Goal: Navigation & Orientation: Find specific page/section

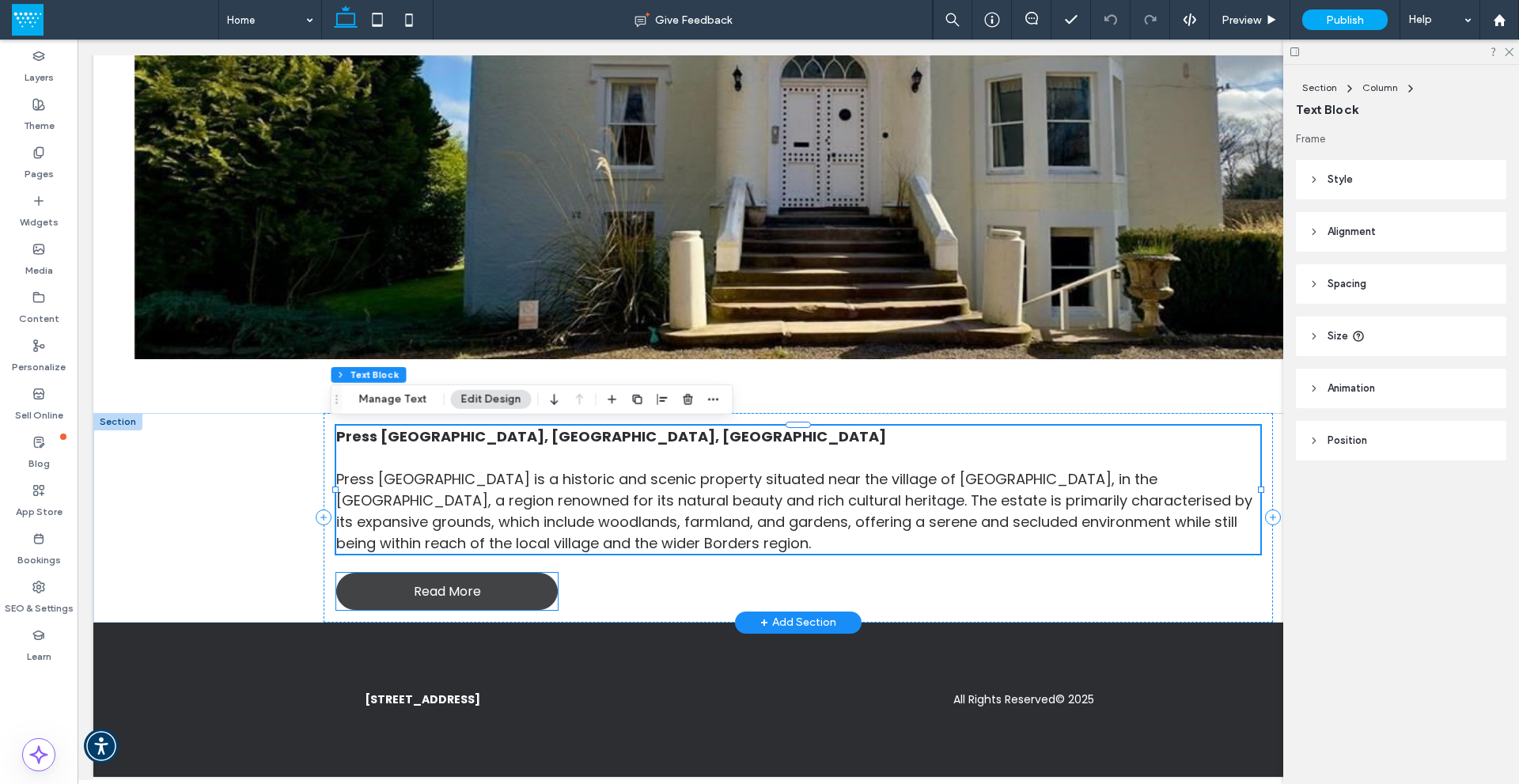
click at [454, 585] on span "Read More" at bounding box center [447, 591] width 67 height 20
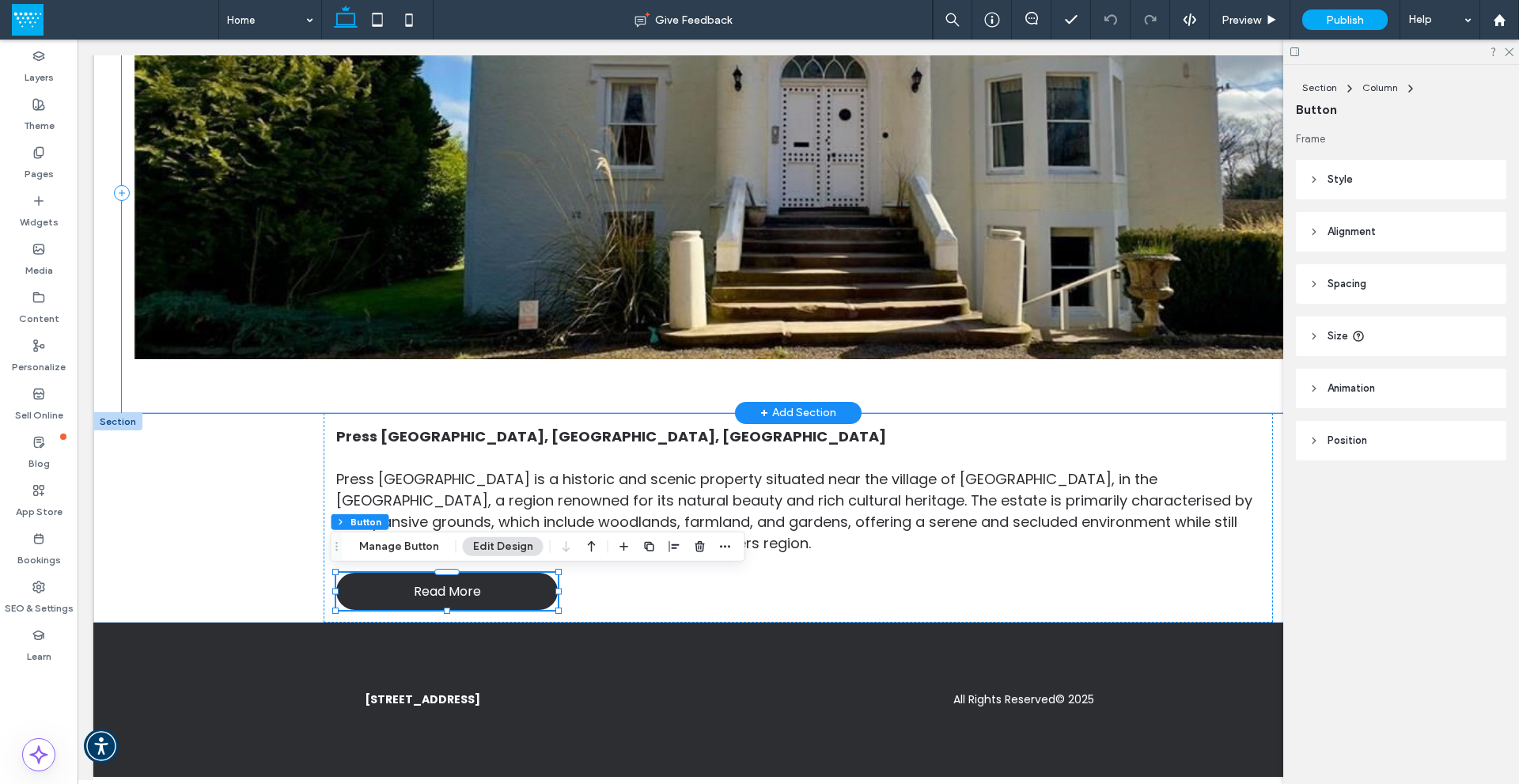
click at [312, 383] on div at bounding box center [799, 193] width 1354 height 440
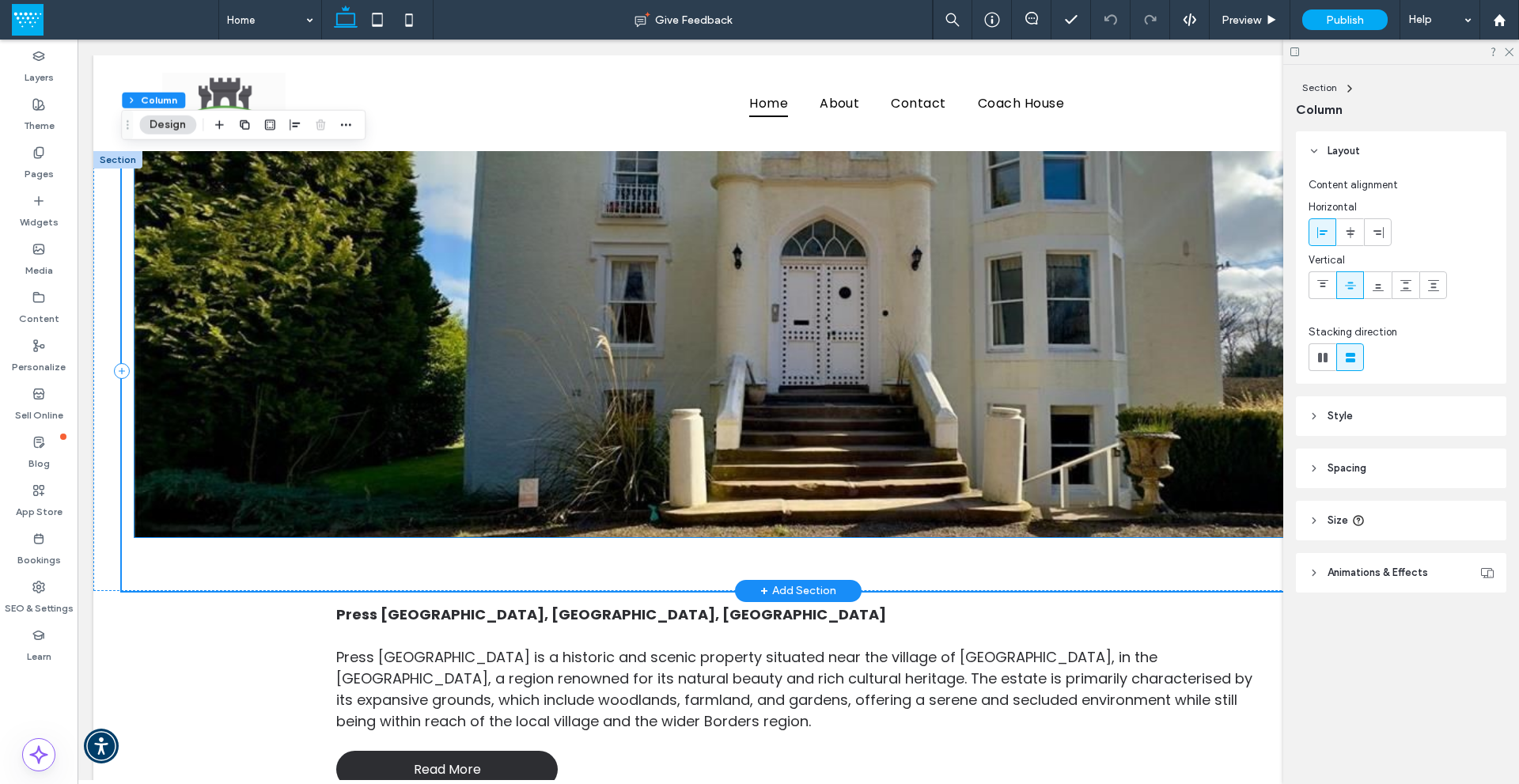
click at [427, 363] on img at bounding box center [798, 344] width 1328 height 386
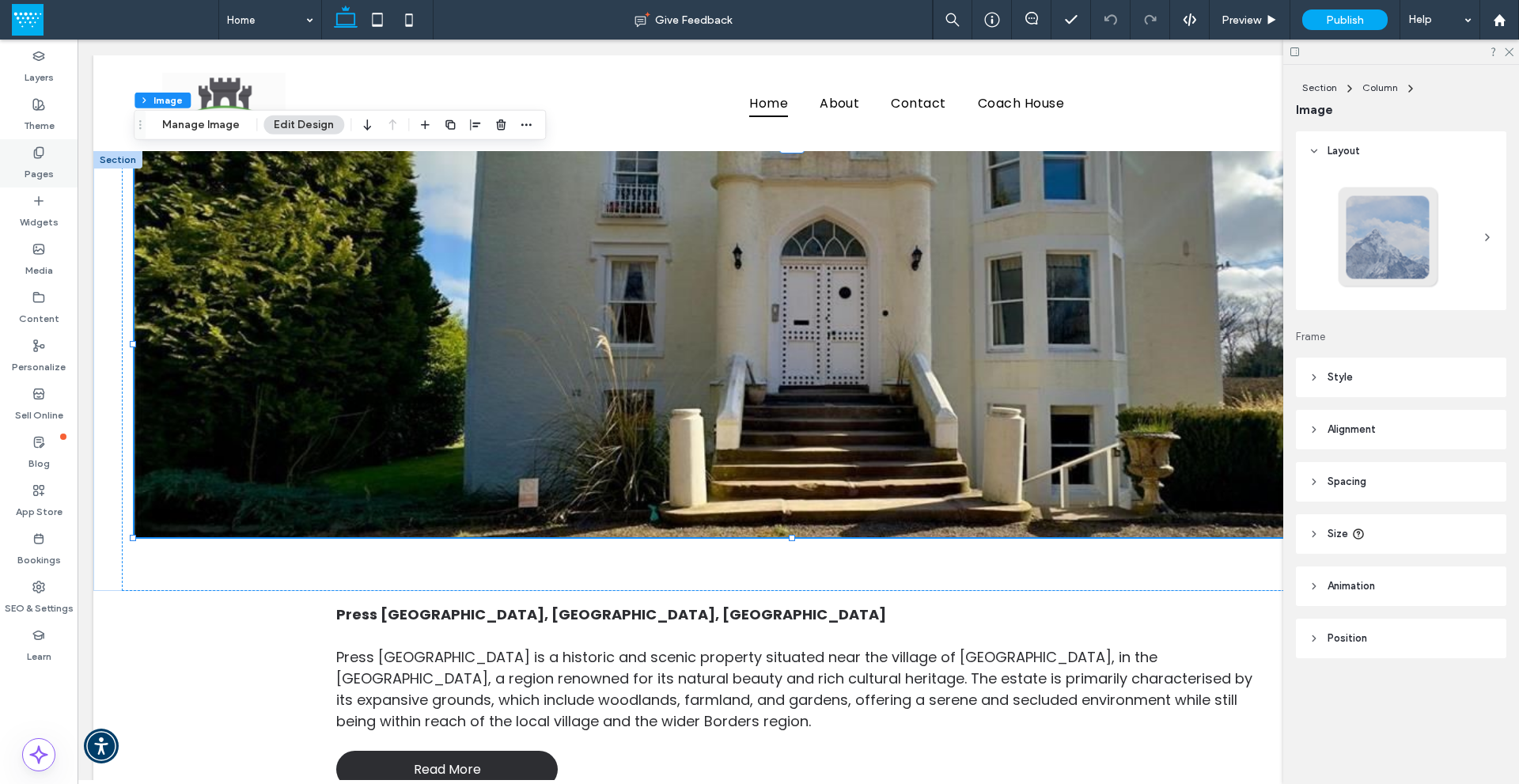
click at [34, 163] on label "Pages" at bounding box center [40, 170] width 29 height 22
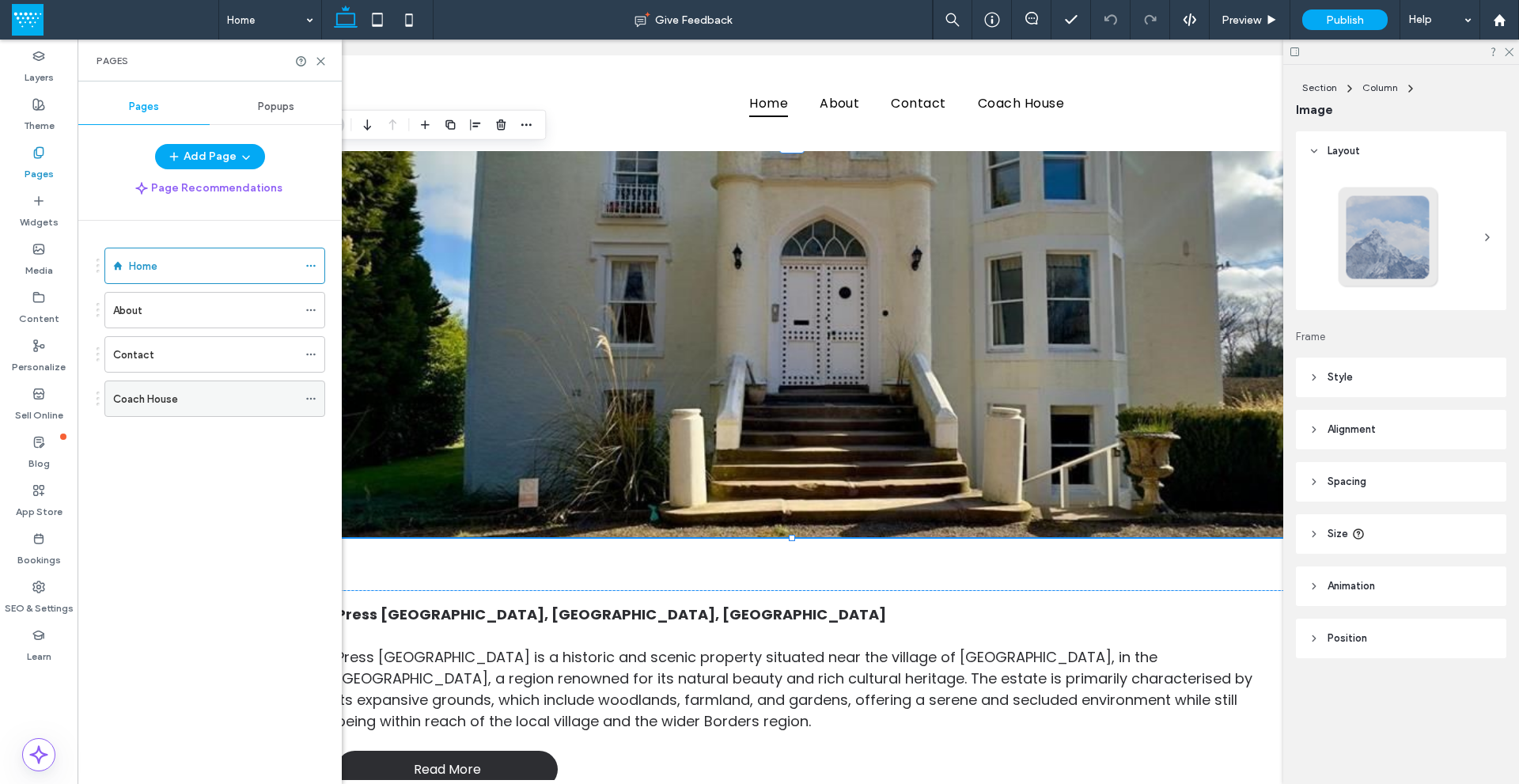
click at [231, 396] on div "Coach House" at bounding box center [205, 399] width 184 height 16
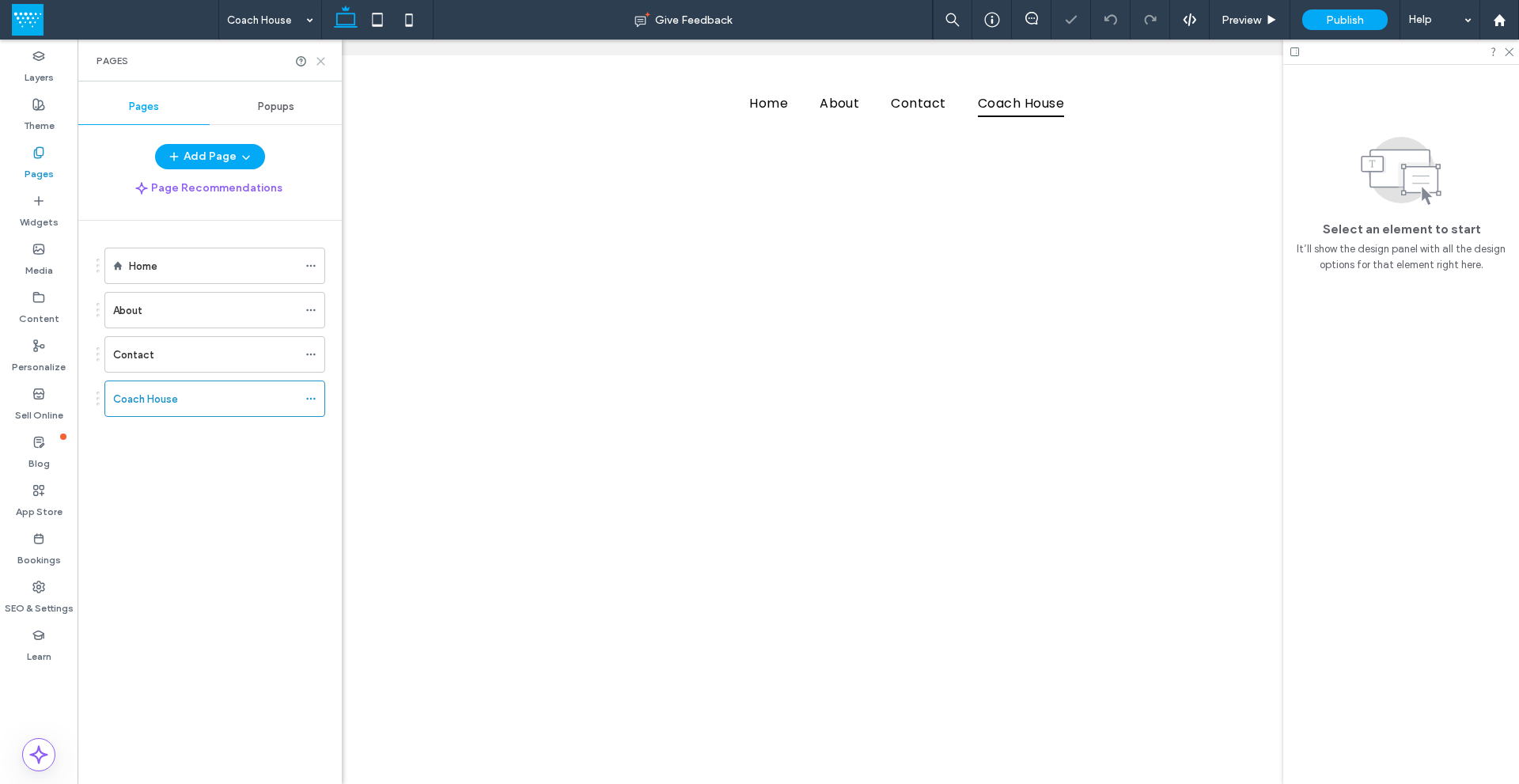
click at [322, 58] on use at bounding box center [321, 61] width 7 height 7
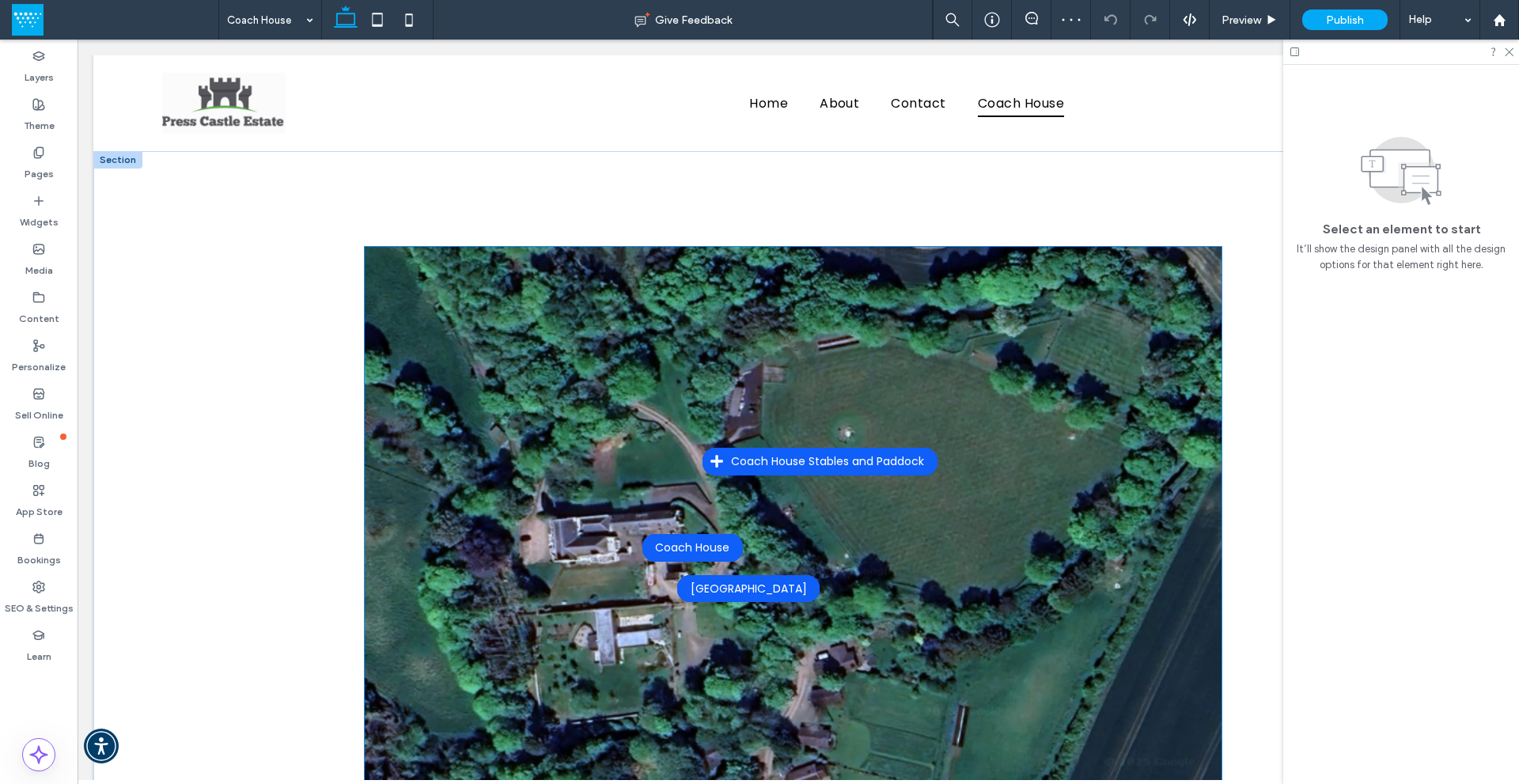
click at [1071, 363] on img at bounding box center [793, 639] width 857 height 785
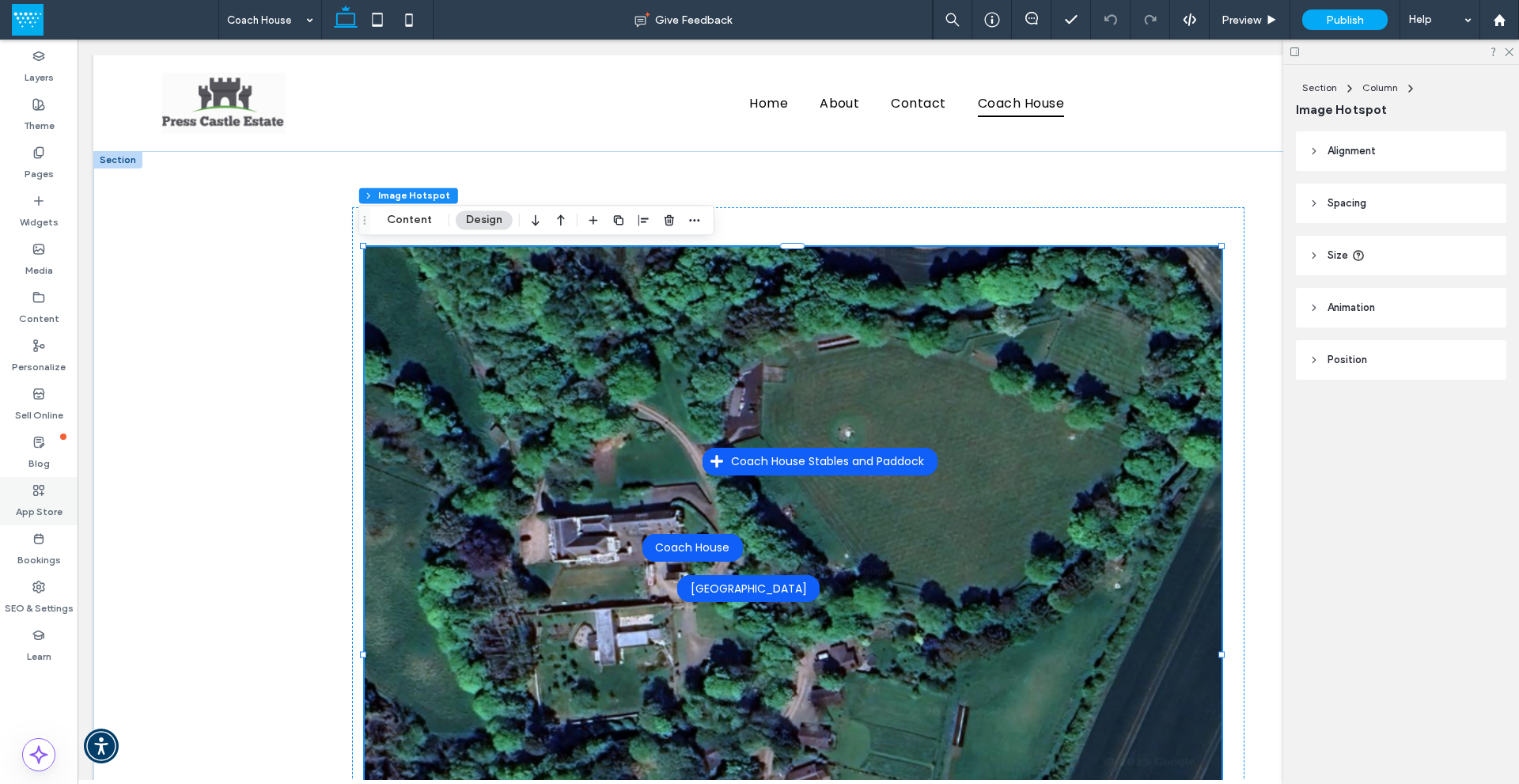
click at [50, 495] on div "App Store" at bounding box center [39, 501] width 77 height 48
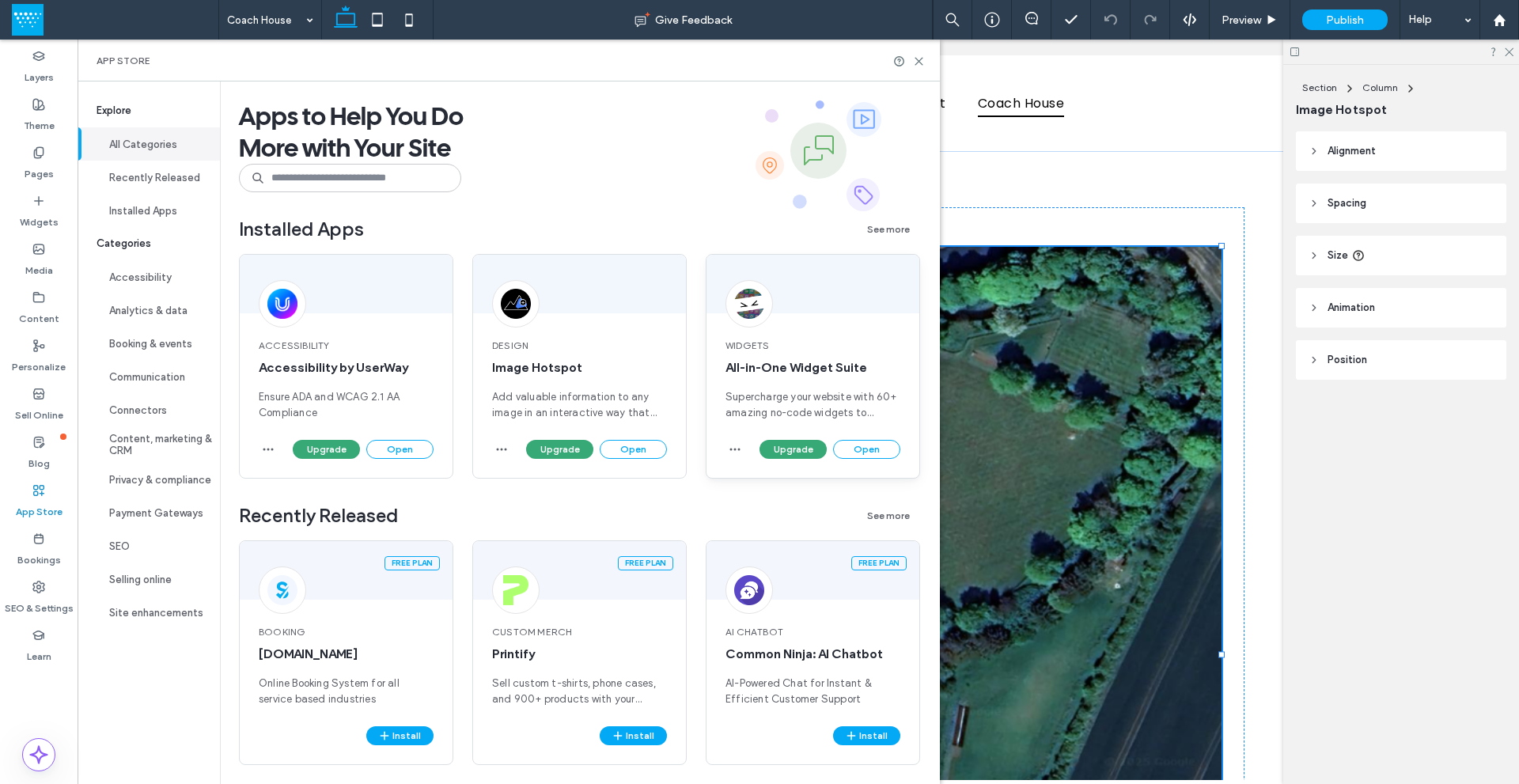
click at [812, 392] on span "Supercharge your website with 60+ amazing no-code widgets to improve your site’…" at bounding box center [812, 405] width 175 height 32
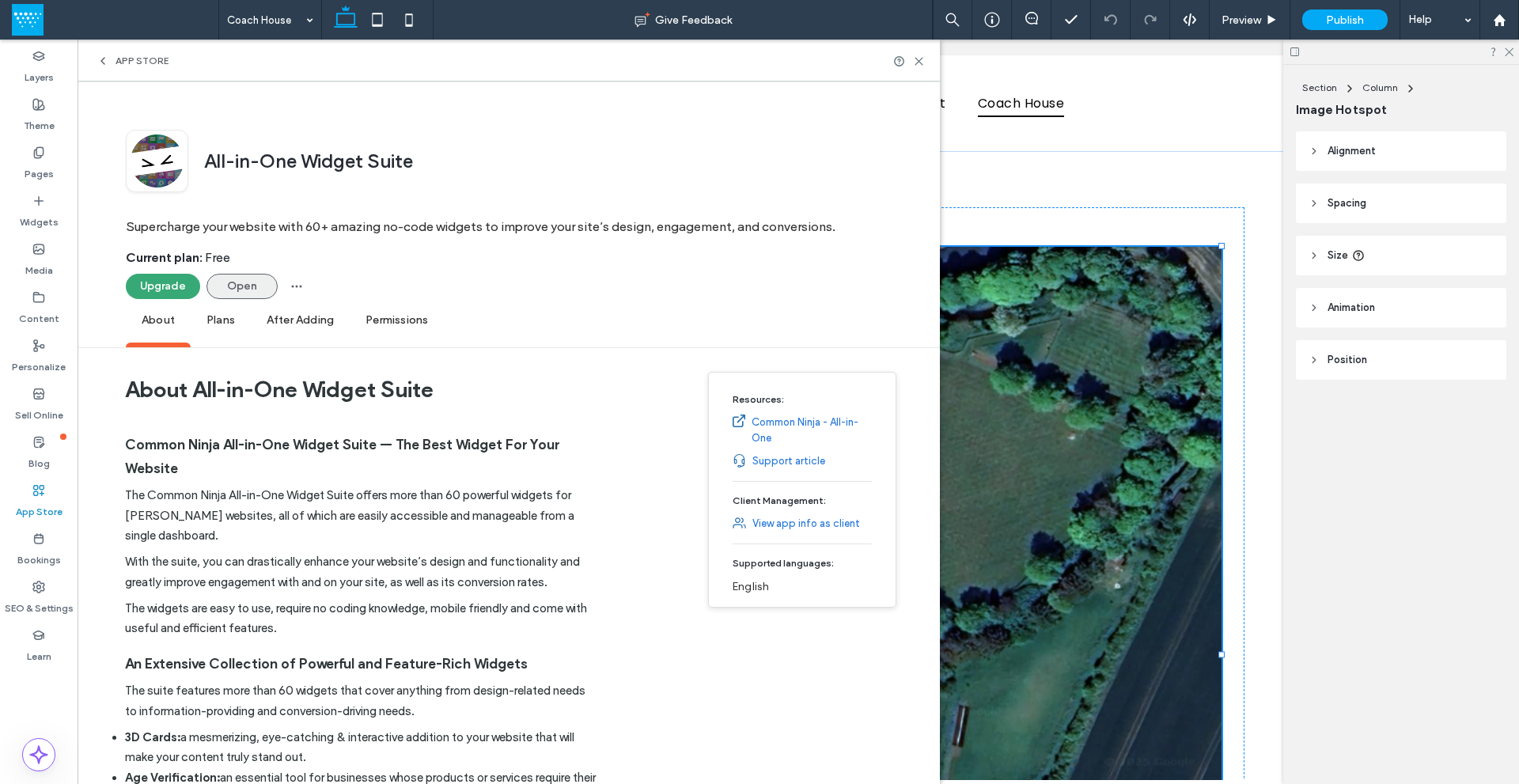
click at [231, 282] on button "Open" at bounding box center [242, 285] width 71 height 25
